Goal: Task Accomplishment & Management: Manage account settings

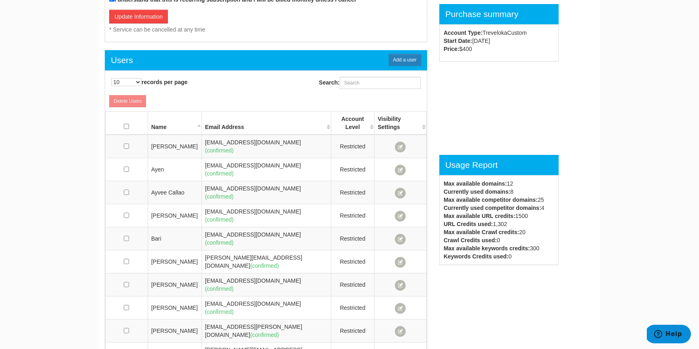
scroll to position [450, 0]
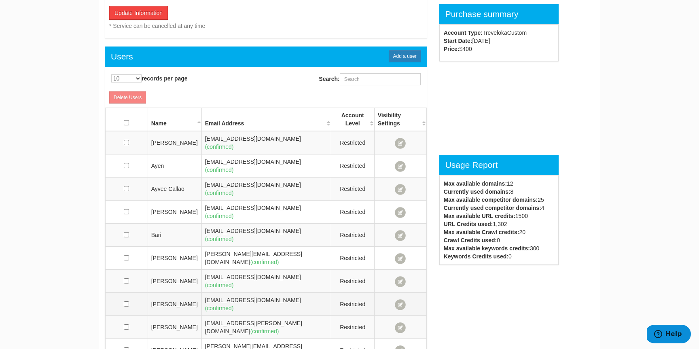
click at [234, 293] on td "dudung.rahmanto@traveloka.com (confirmed)" at bounding box center [265, 304] width 129 height 23
drag, startPoint x: 234, startPoint y: 276, endPoint x: 204, endPoint y: 276, distance: 30.7
click at [204, 293] on td "dudung.rahmanto@traveloka.com (confirmed)" at bounding box center [265, 304] width 129 height 23
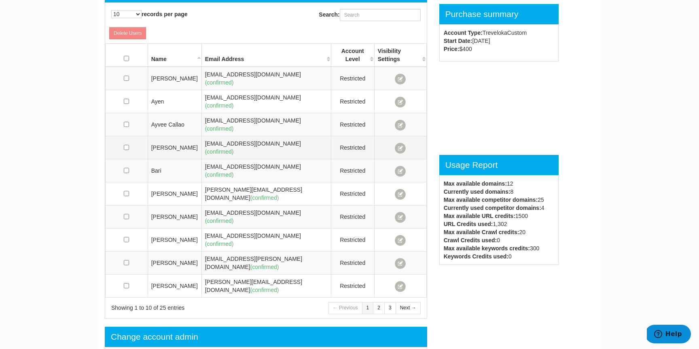
scroll to position [527, 0]
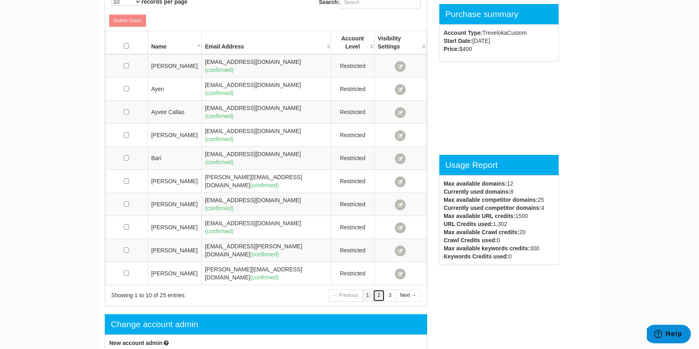
click at [378, 289] on link "2" at bounding box center [379, 295] width 12 height 12
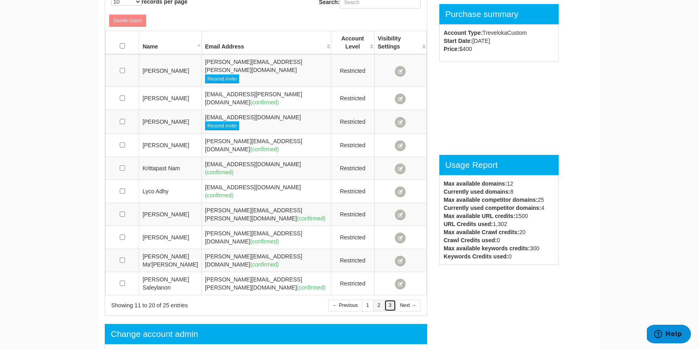
click at [394, 300] on link "3" at bounding box center [390, 306] width 12 height 12
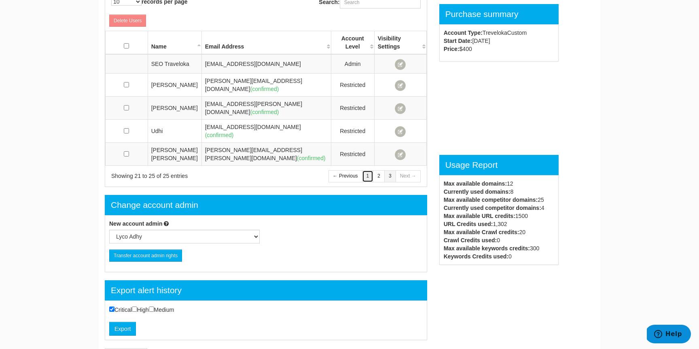
click at [370, 170] on link "1" at bounding box center [368, 176] width 12 height 12
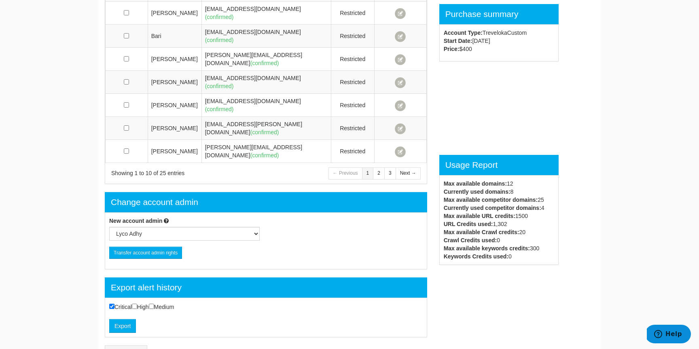
scroll to position [0, 0]
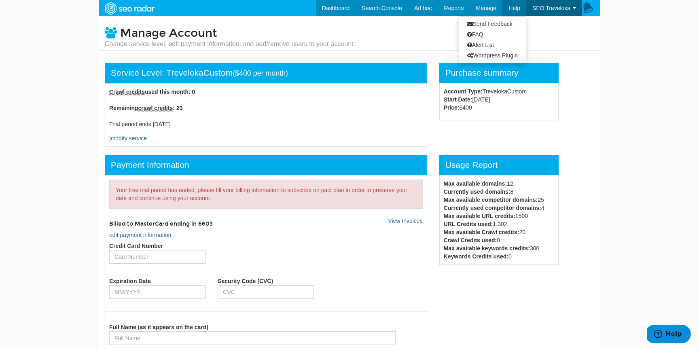
click at [505, 9] on link "Help" at bounding box center [514, 8] width 24 height 16
click at [118, 137] on link "modify service" at bounding box center [129, 138] width 36 height 6
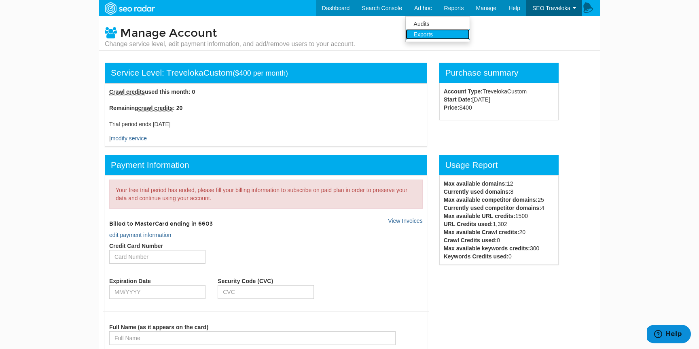
click at [452, 32] on link "Exports" at bounding box center [437, 34] width 64 height 11
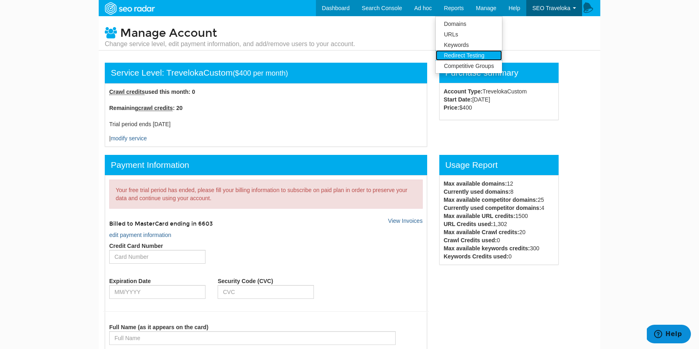
click at [463, 50] on link "Redirect Testing" at bounding box center [468, 55] width 66 height 11
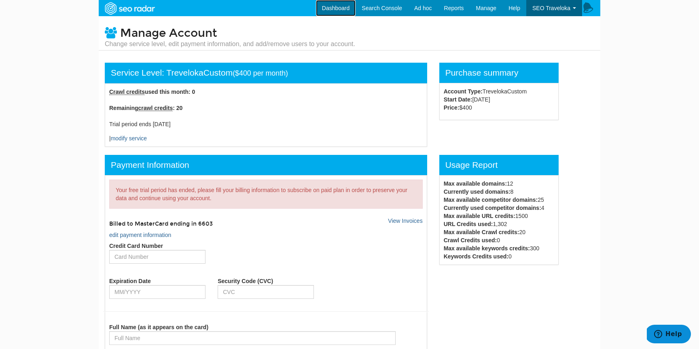
click at [347, 5] on link "Dashboard" at bounding box center [336, 8] width 40 height 16
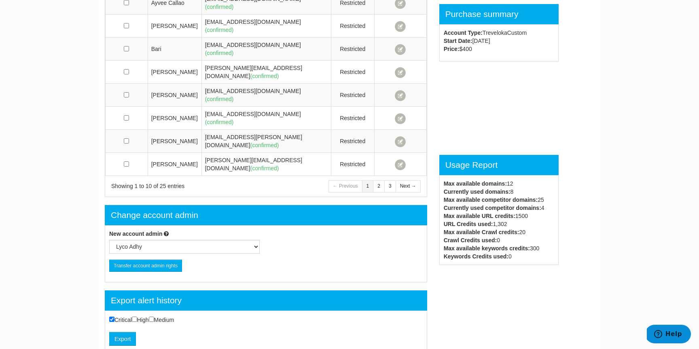
scroll to position [632, 0]
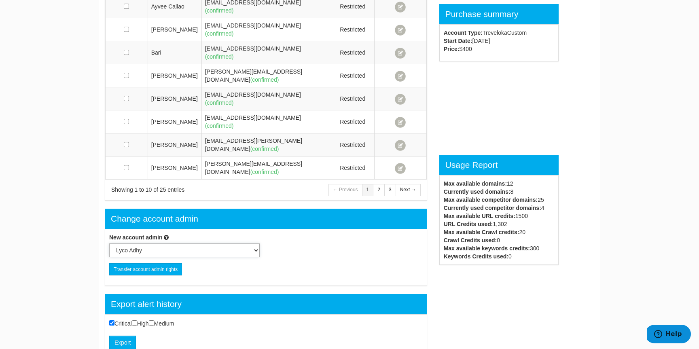
click at [212, 243] on select "Lyco Adhy Ayen Bari Khiem Ho JC Carlos Zipporah Antonio Dudung Rahmanto Alex Na…" at bounding box center [184, 250] width 150 height 14
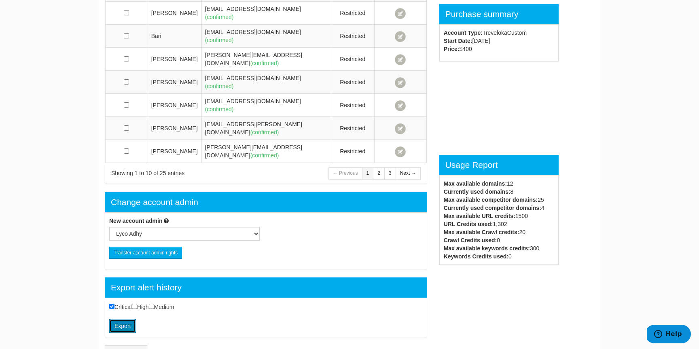
click at [129, 319] on button "Export" at bounding box center [122, 326] width 27 height 14
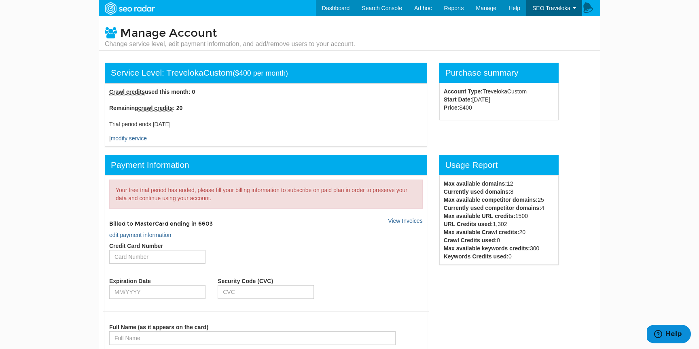
click at [397, 216] on div "Your free trial period has ended, please fill your billing information to subsc…" at bounding box center [266, 331] width 322 height 313
click at [396, 218] on link "View Invoices" at bounding box center [405, 220] width 34 height 6
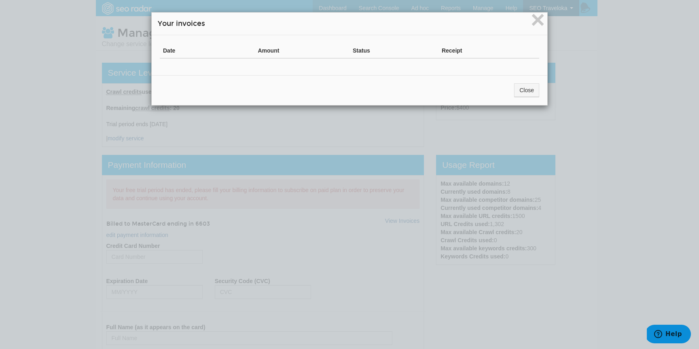
drag, startPoint x: 413, startPoint y: 73, endPoint x: 342, endPoint y: 47, distance: 75.5
click at [342, 47] on div "× Your invoices Date Amount Status Receipt Close" at bounding box center [349, 58] width 396 height 93
click at [342, 47] on th "Amount" at bounding box center [302, 50] width 95 height 15
drag, startPoint x: 342, startPoint y: 47, endPoint x: 406, endPoint y: 122, distance: 99.0
click at [406, 122] on div "× Your invoices Date Amount Status Receipt Close" at bounding box center [349, 174] width 699 height 349
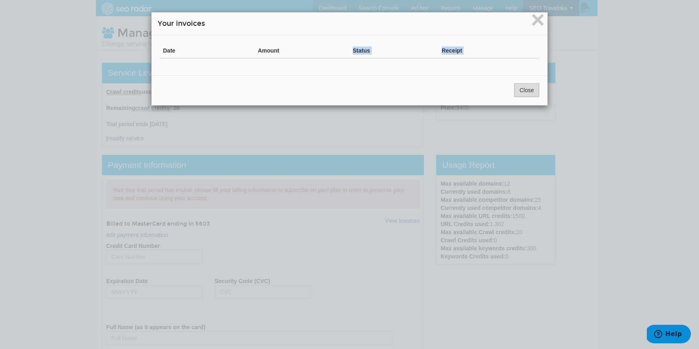
click at [521, 89] on button "Close" at bounding box center [526, 90] width 25 height 14
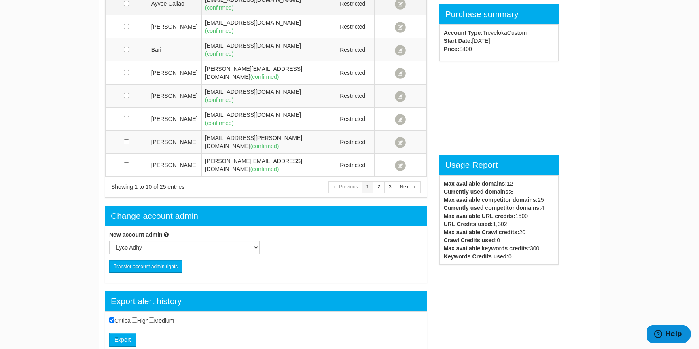
scroll to position [649, 0]
